Goal: Information Seeking & Learning: Learn about a topic

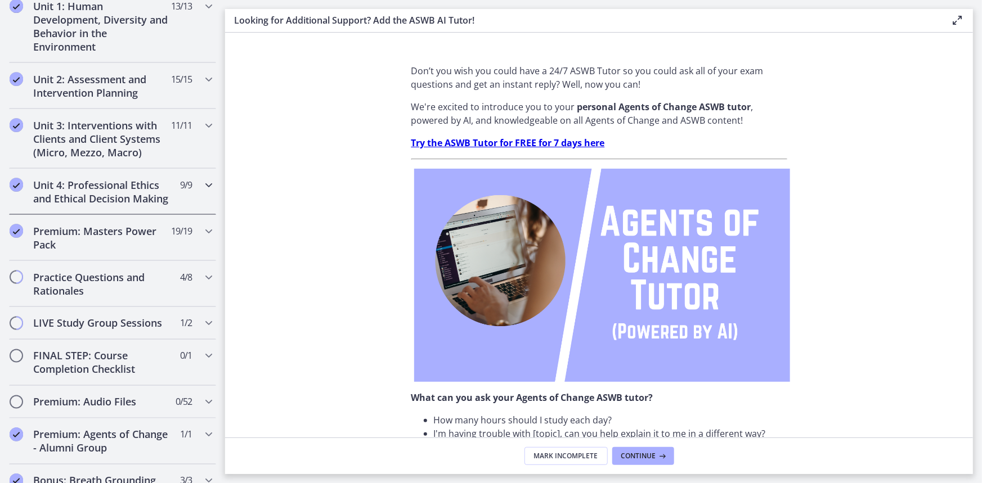
scroll to position [818, 0]
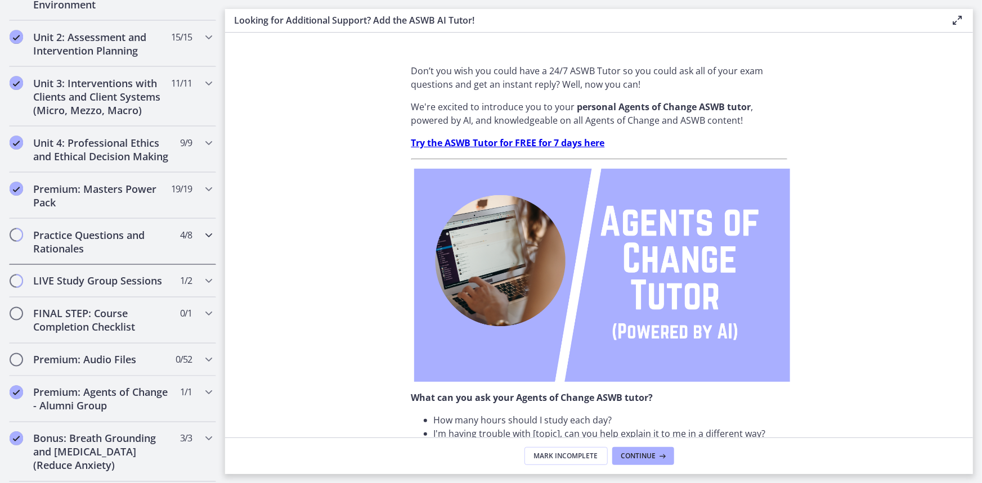
click at [74, 251] on h2 "Practice Questions and Rationales" at bounding box center [101, 241] width 137 height 27
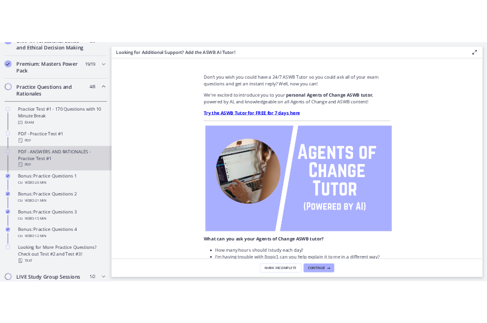
scroll to position [526, 0]
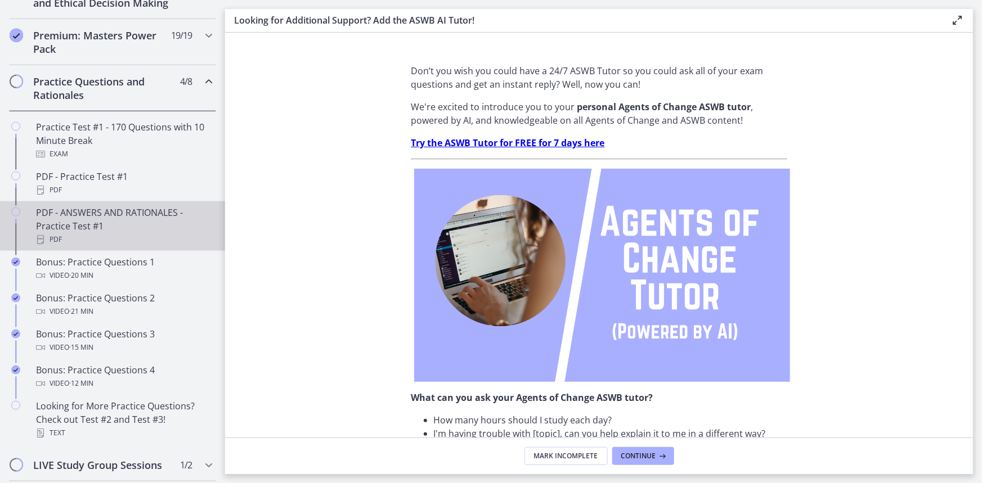
click at [83, 240] on div "PDF - ANSWERS AND RATIONALES - Practice Test #1 PDF" at bounding box center [123, 226] width 175 height 40
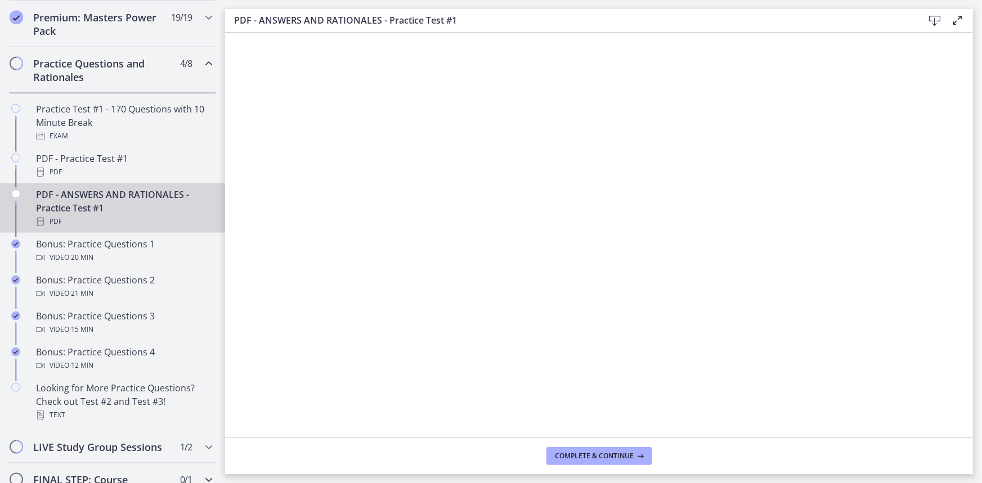
scroll to position [519, 0]
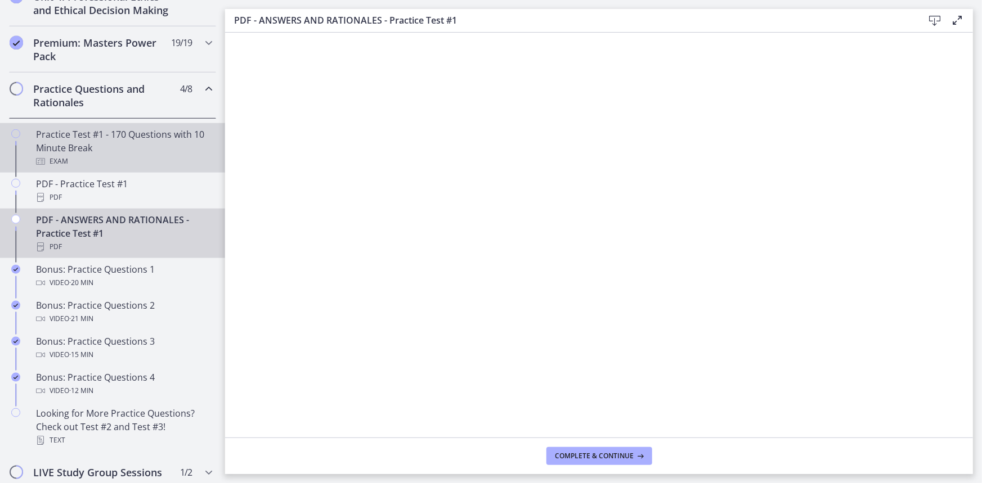
click at [77, 154] on div "Practice Test #1 - 170 Questions with 10 Minute Break Exam" at bounding box center [123, 148] width 175 height 40
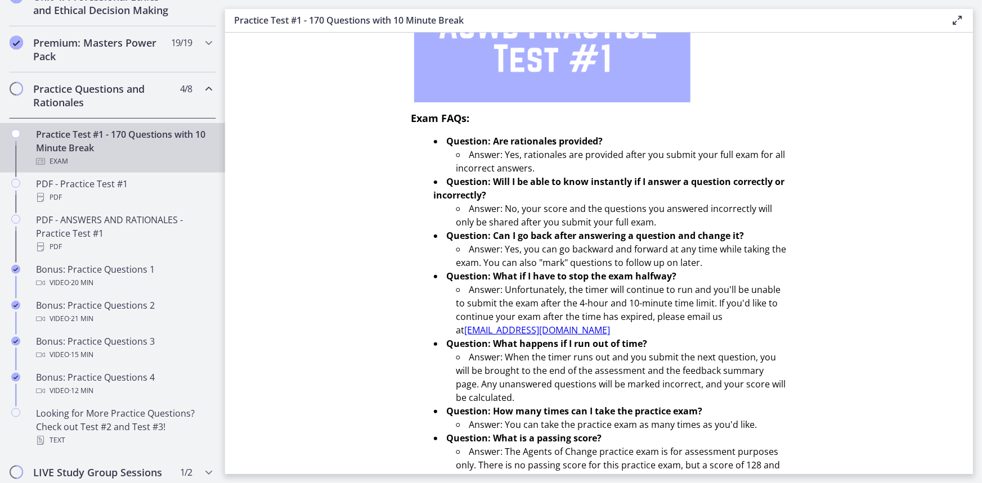
scroll to position [312, 0]
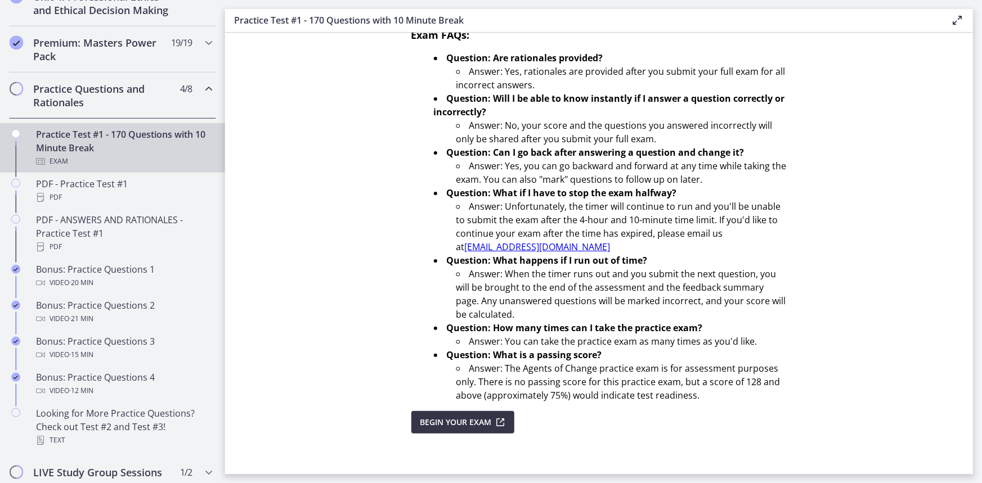
click at [466, 416] on span "Begin Your Exam" at bounding box center [455, 422] width 71 height 13
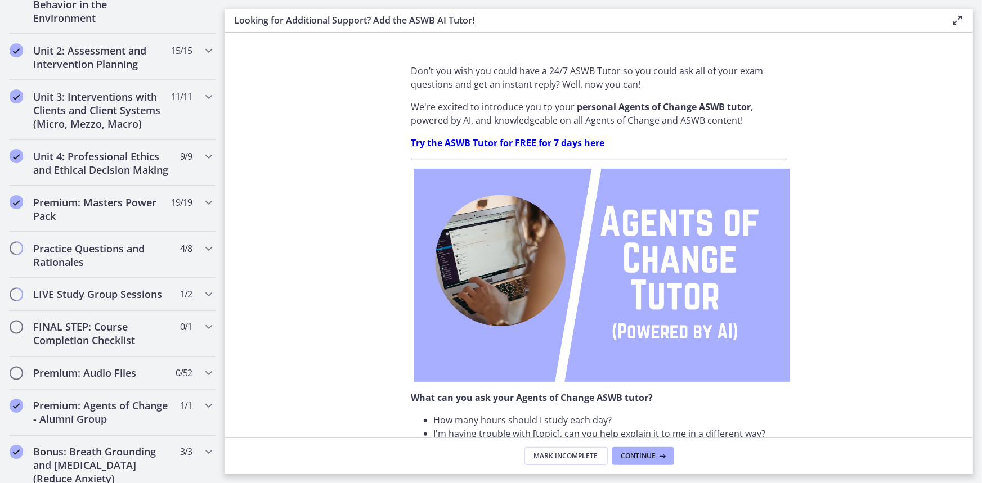
scroll to position [818, 0]
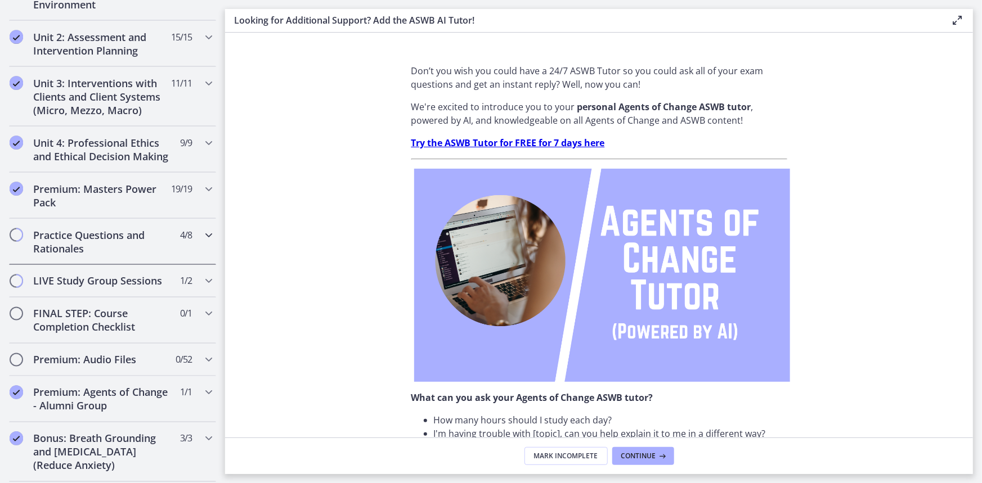
click at [84, 255] on h2 "Practice Questions and Rationales" at bounding box center [101, 241] width 137 height 27
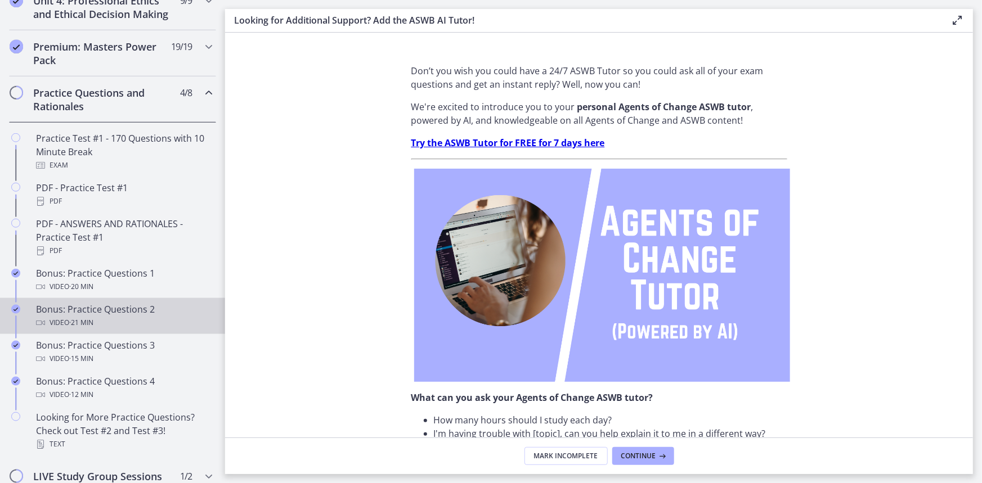
scroll to position [475, 0]
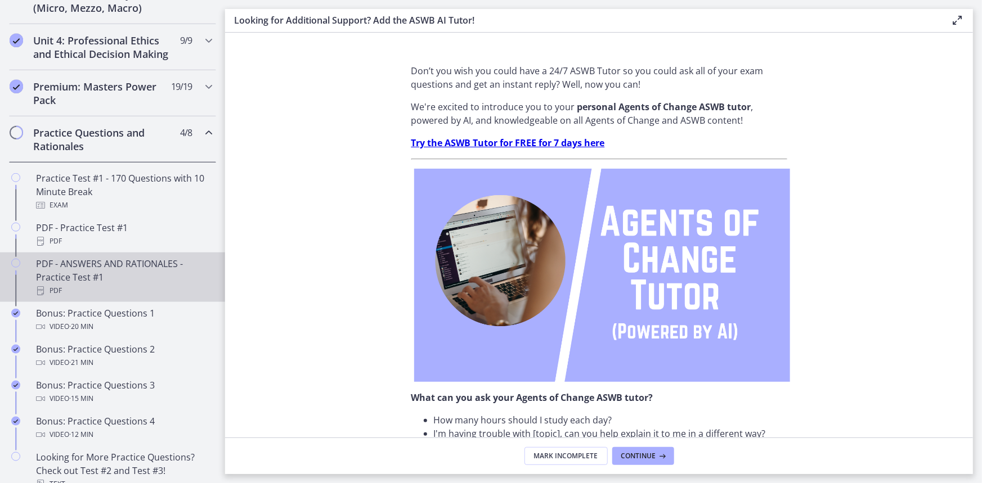
click at [88, 276] on div "PDF - ANSWERS AND RATIONALES - Practice Test #1 PDF" at bounding box center [123, 277] width 175 height 40
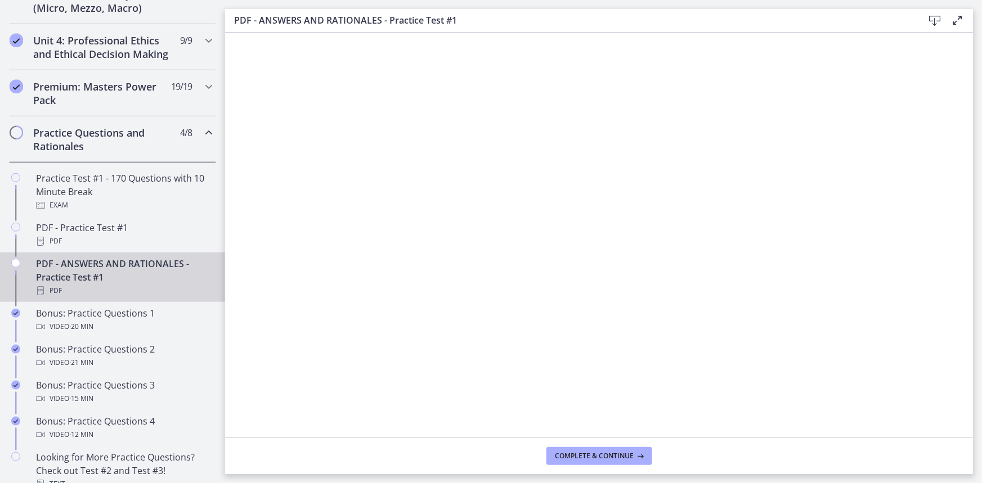
scroll to position [372, 0]
